Goal: Use online tool/utility: Utilize a website feature to perform a specific function

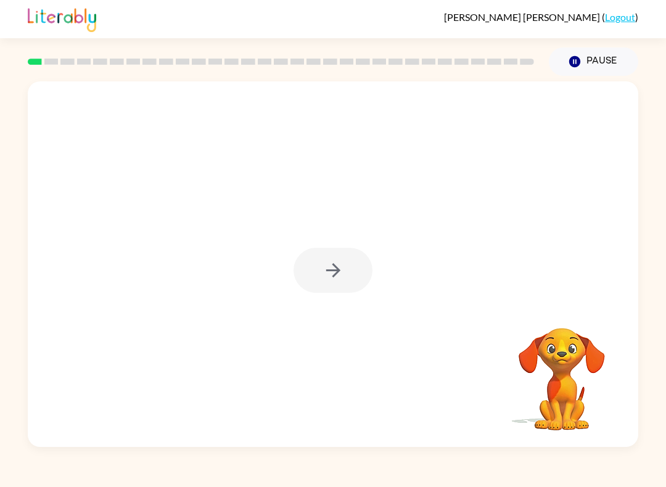
click at [322, 282] on div at bounding box center [332, 270] width 79 height 45
click at [328, 260] on div at bounding box center [332, 270] width 79 height 45
click at [328, 259] on div at bounding box center [332, 270] width 79 height 45
click at [343, 272] on icon "button" at bounding box center [333, 270] width 22 height 22
click at [343, 272] on div at bounding box center [332, 270] width 79 height 45
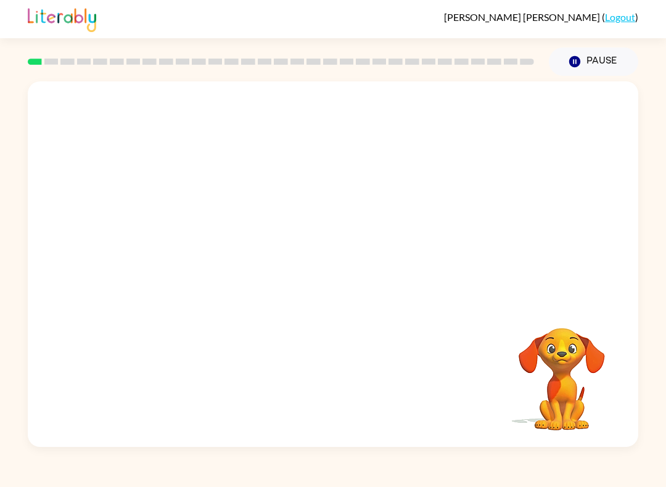
click at [350, 265] on div at bounding box center [333, 191] width 610 height 221
click at [350, 264] on div at bounding box center [333, 191] width 610 height 221
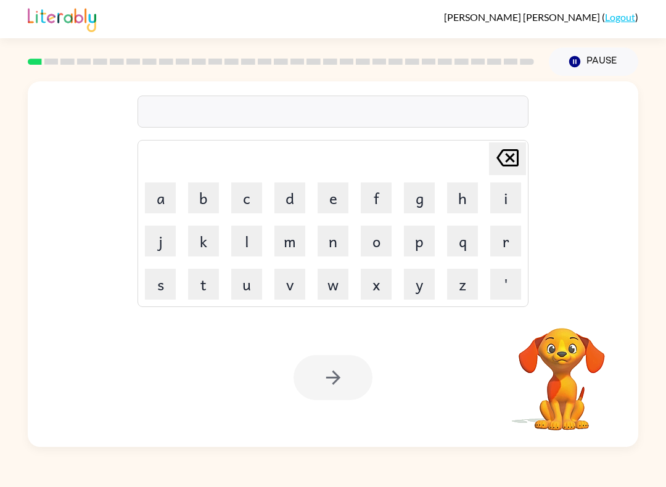
click at [192, 196] on button "b" at bounding box center [203, 197] width 31 height 31
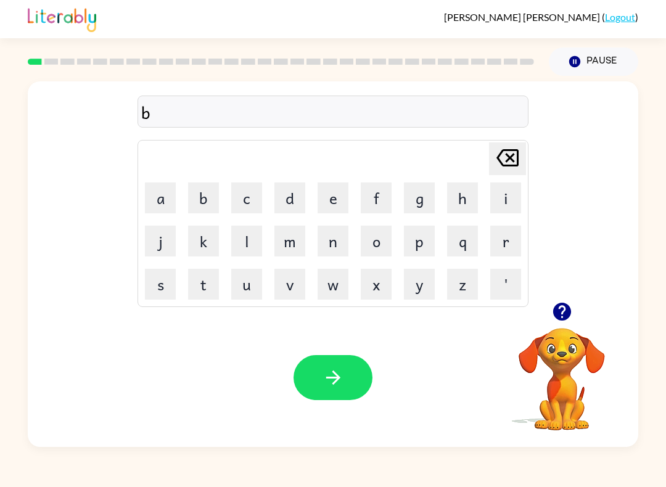
click at [369, 256] on button "o" at bounding box center [375, 241] width 31 height 31
click at [158, 198] on button "a" at bounding box center [160, 197] width 31 height 31
click at [513, 229] on button "r" at bounding box center [505, 241] width 31 height 31
click at [288, 202] on button "d" at bounding box center [289, 197] width 31 height 31
click at [332, 192] on button "e" at bounding box center [332, 197] width 31 height 31
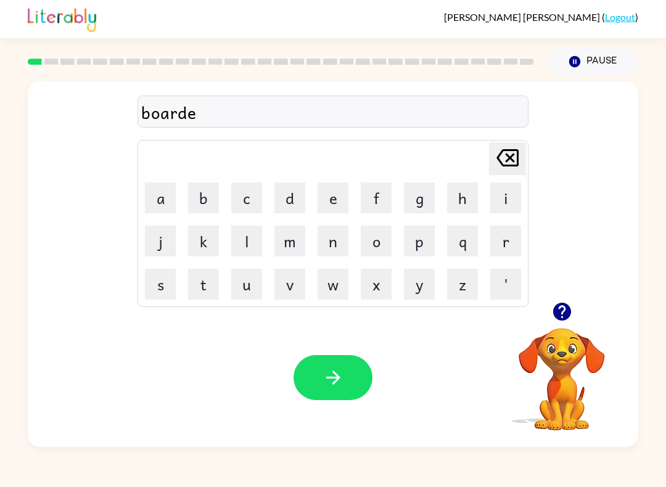
click at [510, 245] on button "r" at bounding box center [505, 241] width 31 height 31
click at [328, 375] on icon "button" at bounding box center [333, 378] width 22 height 22
click at [500, 252] on button "r" at bounding box center [505, 241] width 31 height 31
click at [385, 240] on button "o" at bounding box center [375, 241] width 31 height 31
click at [238, 287] on button "u" at bounding box center [246, 284] width 31 height 31
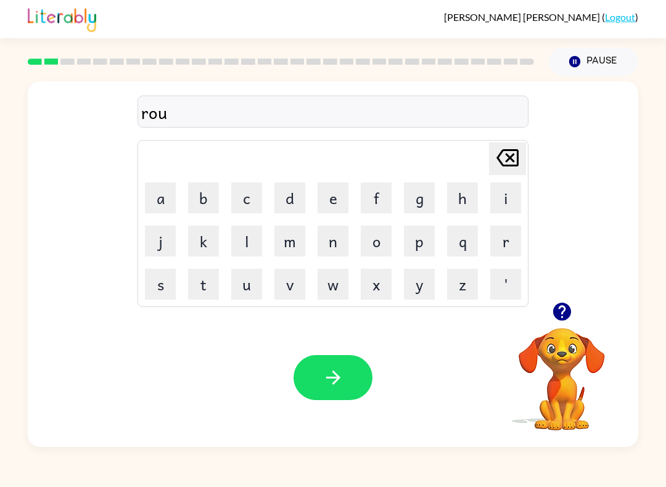
click at [279, 203] on button "d" at bounding box center [289, 197] width 31 height 31
click at [502, 174] on div "[PERSON_NAME] last character input" at bounding box center [507, 158] width 30 height 31
click at [505, 169] on icon "[PERSON_NAME] last character input" at bounding box center [507, 158] width 30 height 30
click at [244, 290] on button "u" at bounding box center [246, 284] width 31 height 31
click at [340, 239] on button "n" at bounding box center [332, 241] width 31 height 31
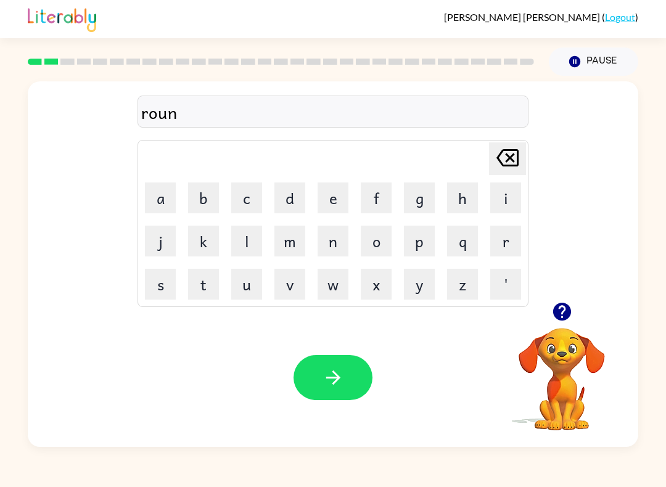
click at [299, 206] on button "d" at bounding box center [289, 197] width 31 height 31
click at [351, 381] on button "button" at bounding box center [332, 377] width 79 height 45
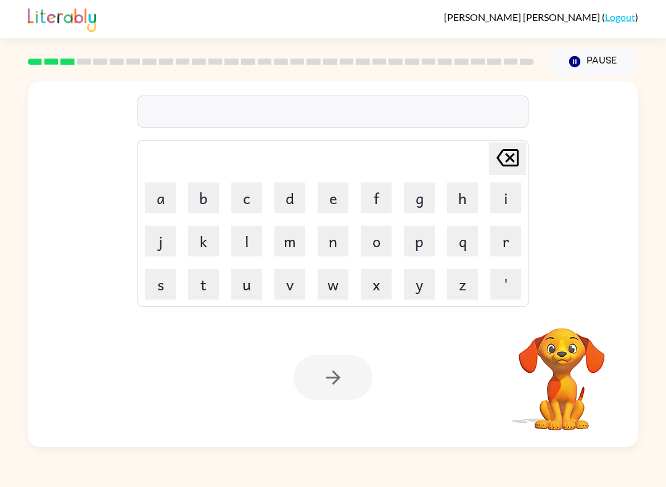
click at [304, 236] on button "m" at bounding box center [289, 241] width 31 height 31
click at [168, 195] on button "a" at bounding box center [160, 197] width 31 height 31
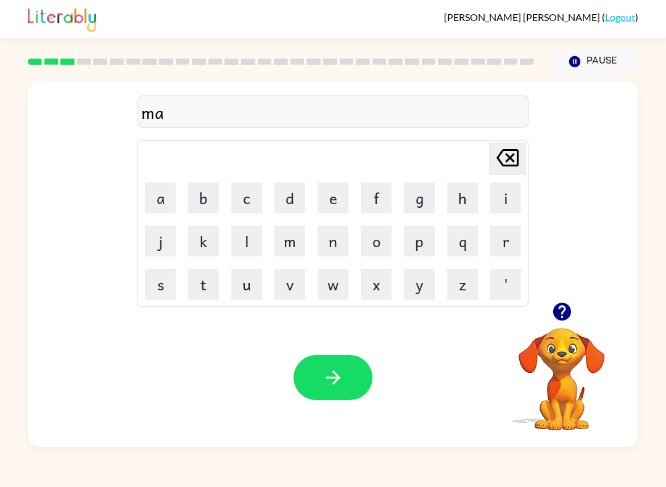
click at [248, 186] on button "c" at bounding box center [246, 197] width 31 height 31
click at [455, 197] on button "h" at bounding box center [462, 197] width 31 height 31
click at [505, 198] on button "i" at bounding box center [505, 197] width 31 height 31
click at [342, 235] on button "n" at bounding box center [332, 241] width 31 height 31
click at [506, 174] on div "[PERSON_NAME] last character input" at bounding box center [507, 158] width 30 height 31
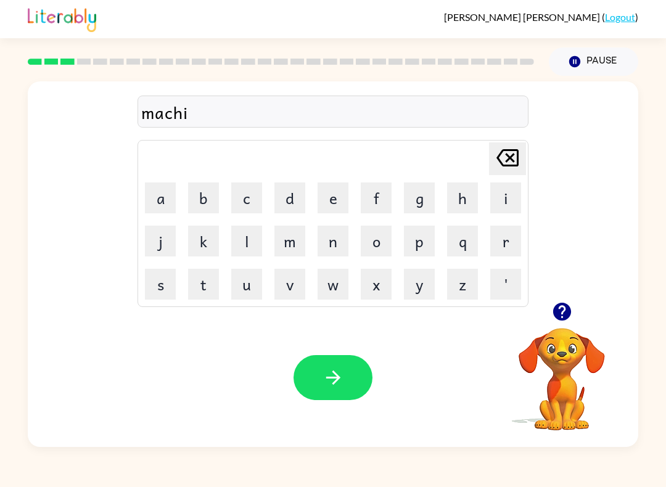
click at [497, 169] on icon "[PERSON_NAME] last character input" at bounding box center [507, 158] width 30 height 30
click at [496, 169] on icon "[PERSON_NAME] last character input" at bounding box center [507, 158] width 30 height 30
click at [497, 174] on div "[PERSON_NAME] last character input" at bounding box center [507, 158] width 30 height 31
click at [152, 287] on button "s" at bounding box center [160, 284] width 31 height 31
click at [465, 205] on button "h" at bounding box center [462, 197] width 31 height 31
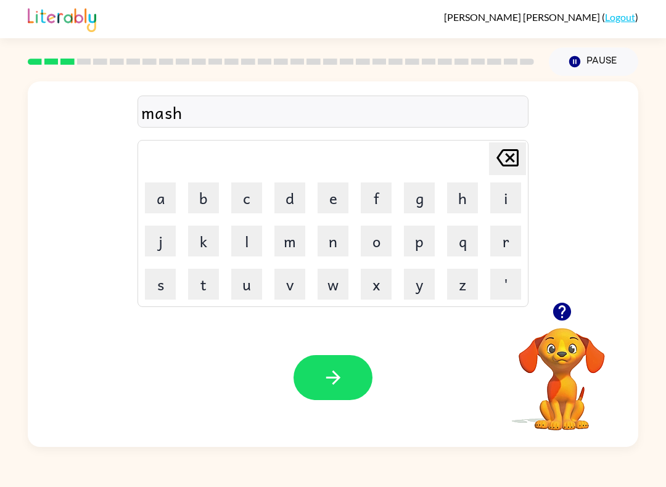
click at [495, 196] on button "i" at bounding box center [505, 197] width 31 height 31
click at [324, 241] on button "n" at bounding box center [332, 241] width 31 height 31
click at [499, 155] on icon at bounding box center [507, 157] width 22 height 17
click at [505, 159] on icon "[PERSON_NAME] last character input" at bounding box center [507, 158] width 30 height 30
click at [503, 158] on icon "[PERSON_NAME] last character input" at bounding box center [507, 158] width 30 height 30
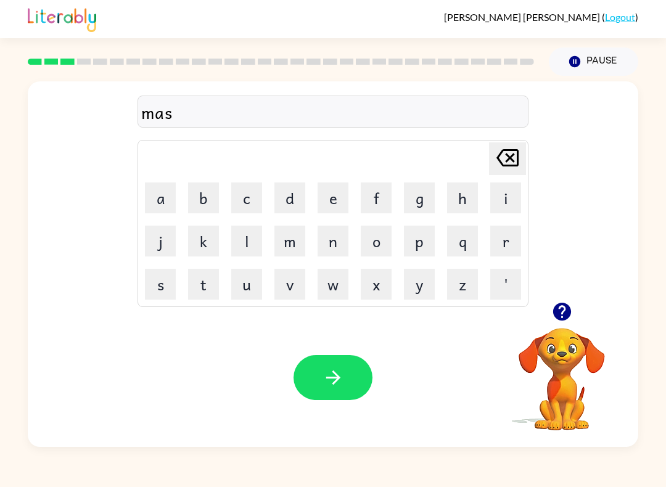
click at [449, 192] on button "h" at bounding box center [462, 197] width 31 height 31
click at [334, 193] on button "e" at bounding box center [332, 197] width 31 height 31
click at [330, 245] on button "n" at bounding box center [332, 241] width 31 height 31
click at [505, 144] on icon "[PERSON_NAME] last character input" at bounding box center [507, 158] width 30 height 30
click at [500, 152] on icon "[PERSON_NAME] last character input" at bounding box center [507, 158] width 30 height 30
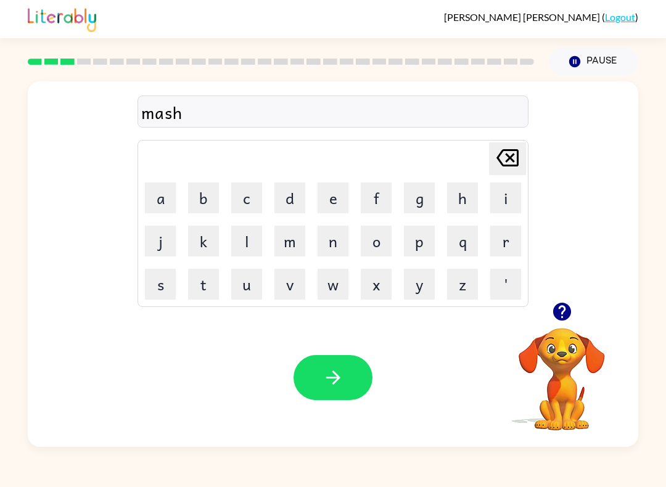
click at [495, 200] on button "i" at bounding box center [505, 197] width 31 height 31
click at [333, 198] on button "e" at bounding box center [332, 197] width 31 height 31
click at [331, 245] on button "n" at bounding box center [332, 241] width 31 height 31
click at [327, 381] on icon "button" at bounding box center [333, 378] width 22 height 22
click at [218, 289] on button "t" at bounding box center [203, 284] width 31 height 31
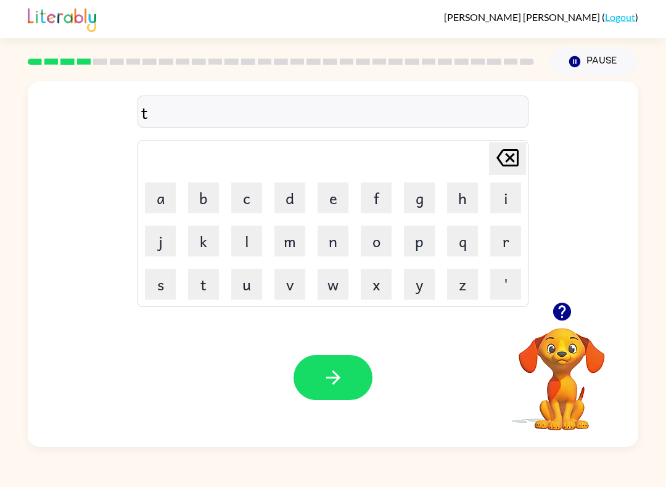
click at [505, 245] on button "r" at bounding box center [505, 241] width 31 height 31
click at [154, 202] on button "a" at bounding box center [160, 197] width 31 height 31
click at [509, 205] on button "i" at bounding box center [505, 197] width 31 height 31
click at [330, 253] on button "n" at bounding box center [332, 241] width 31 height 31
click at [321, 389] on button "button" at bounding box center [332, 377] width 79 height 45
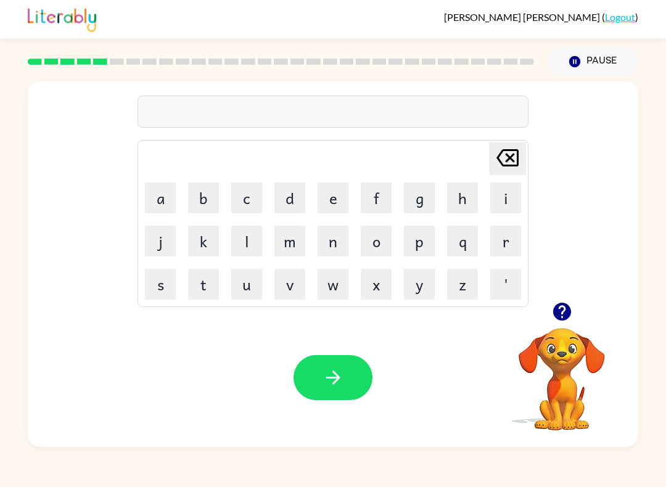
click at [593, 55] on button "Pause Pause" at bounding box center [592, 61] width 89 height 28
